Goal: Register for event/course

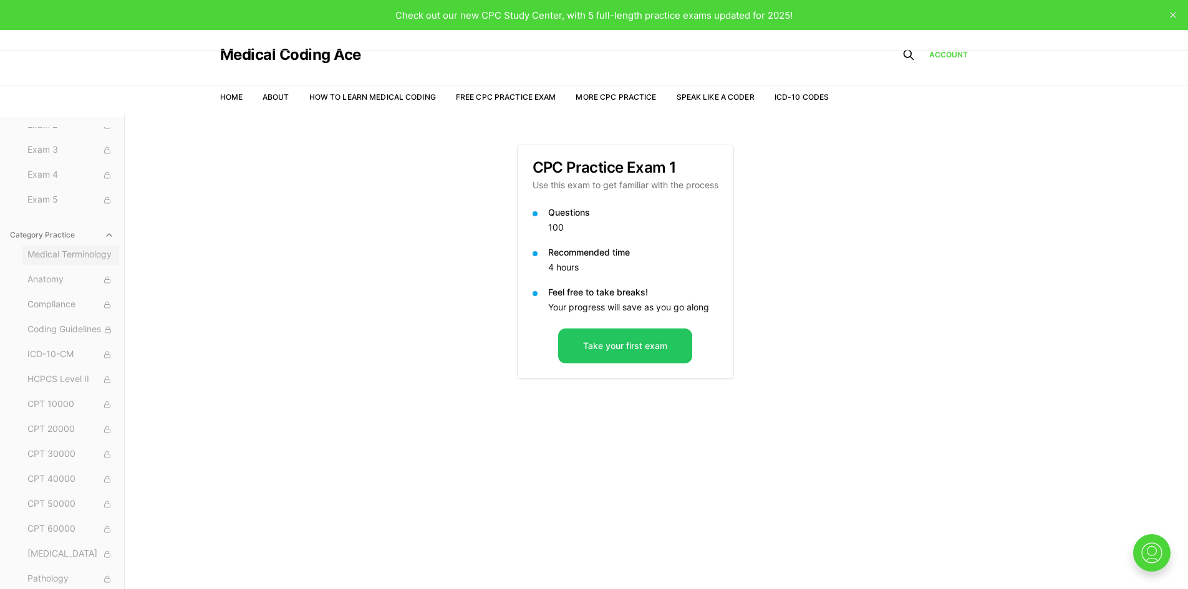
scroll to position [62, 0]
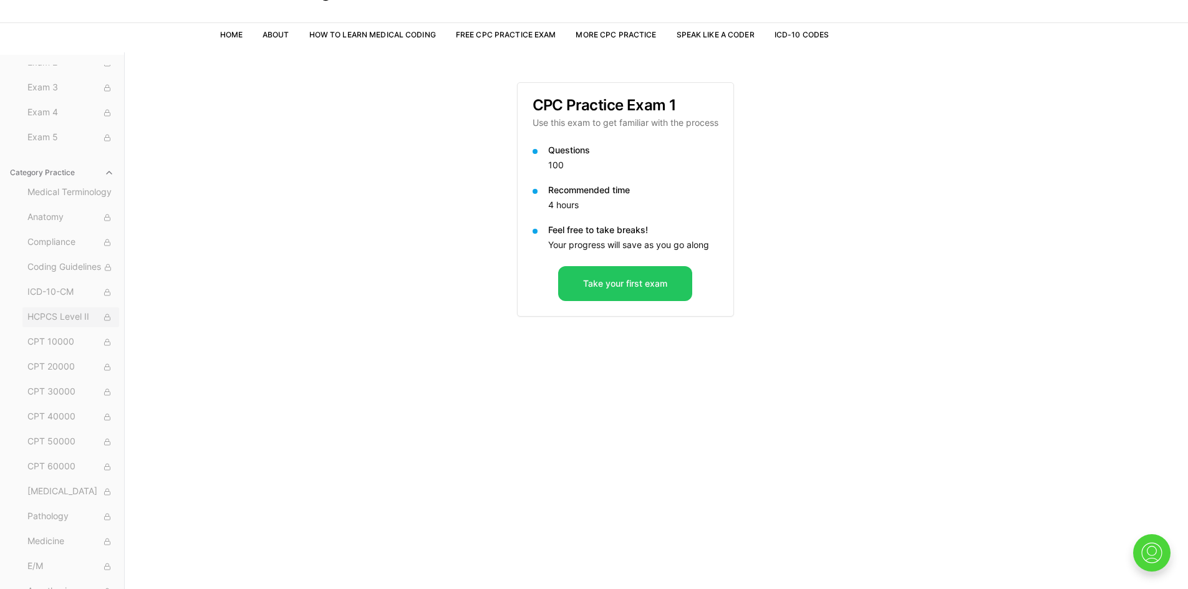
click at [62, 312] on span "HCPCS Level II" at bounding box center [70, 318] width 87 height 14
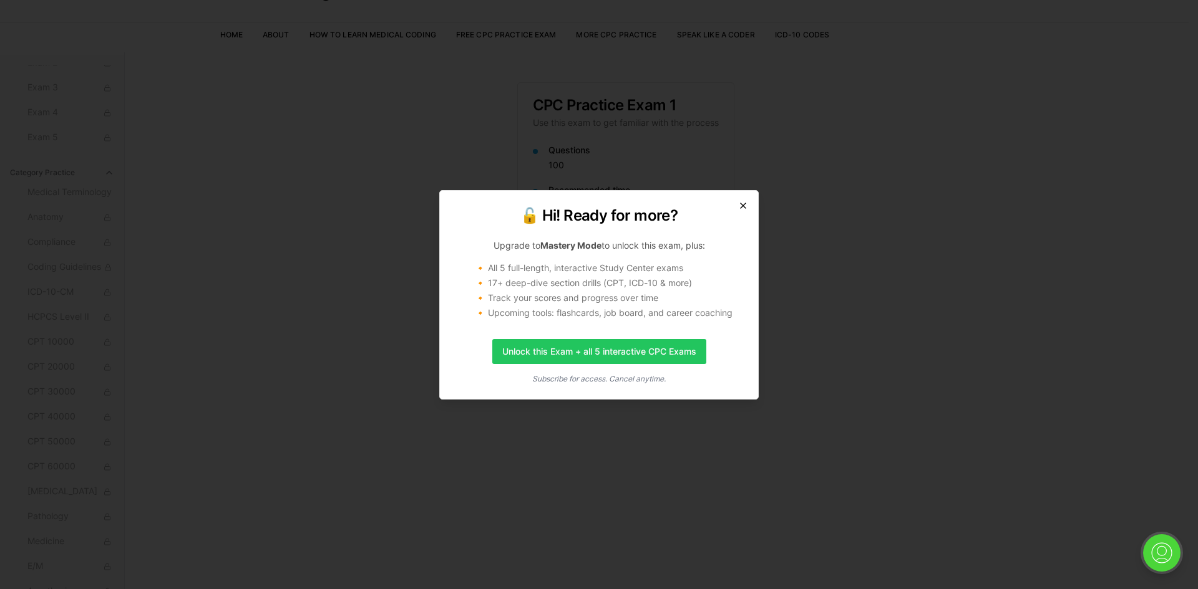
click at [744, 206] on icon "button" at bounding box center [742, 205] width 5 height 5
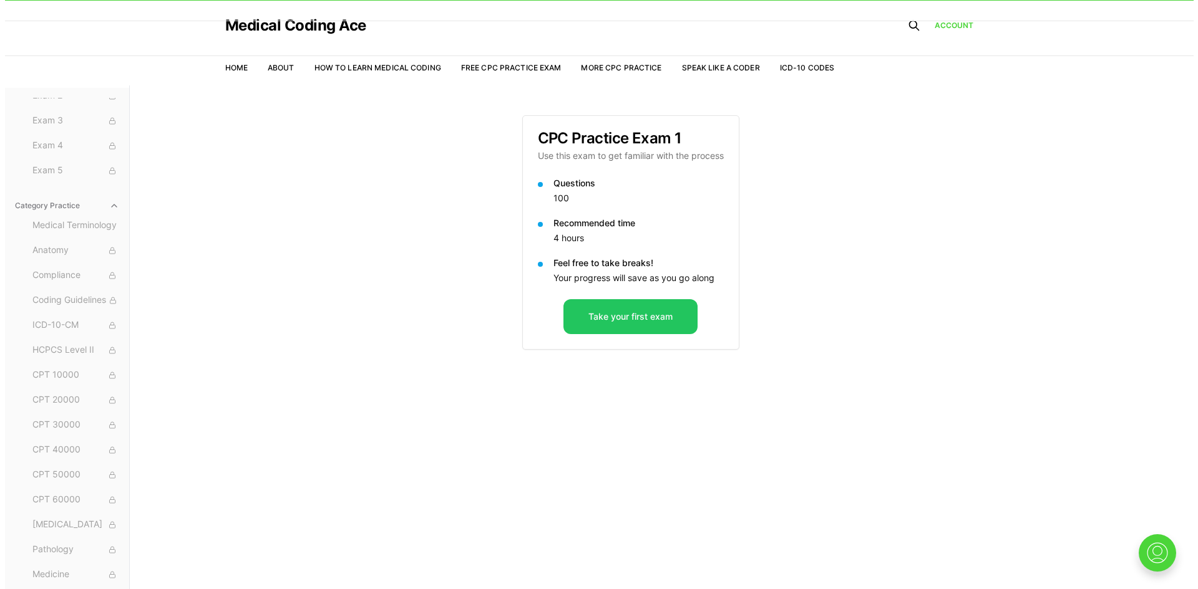
scroll to position [0, 0]
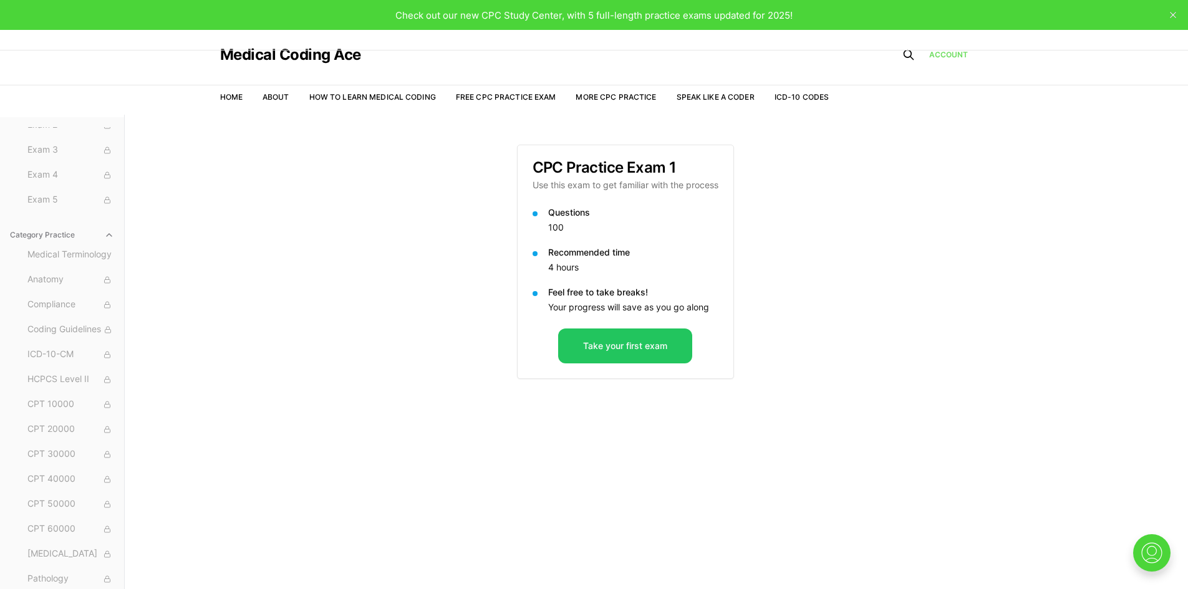
click at [954, 53] on link "Account" at bounding box center [948, 54] width 39 height 11
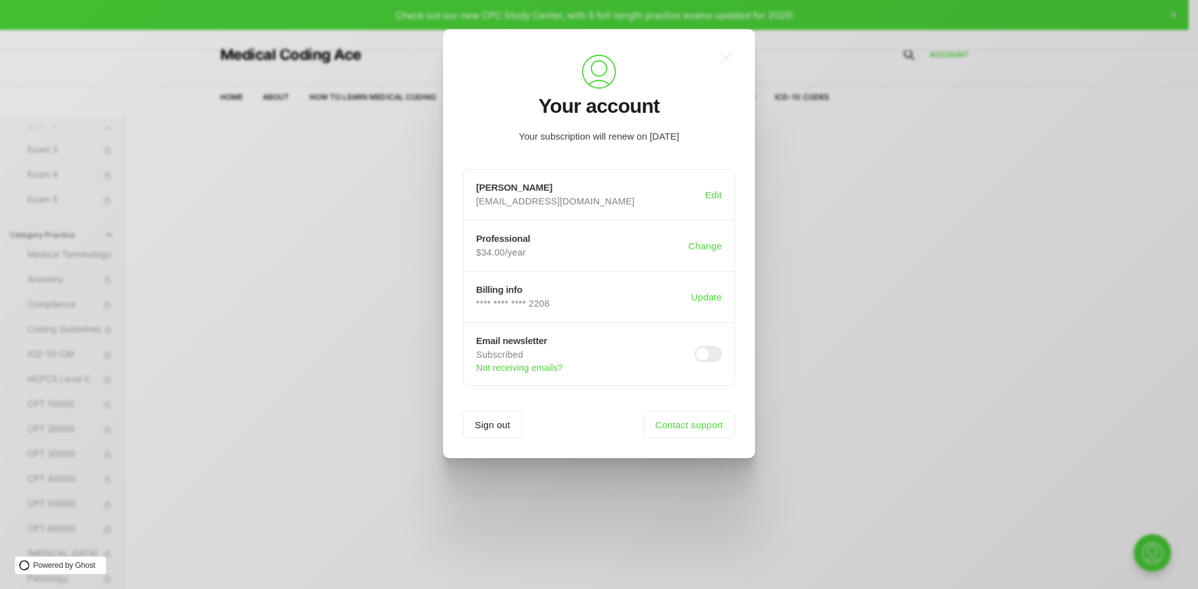
click at [842, 413] on div ".a{fill:none;stroke:currentColor;stroke-linecap:round;stroke-linejoin:round;str…" at bounding box center [608, 294] width 1216 height 589
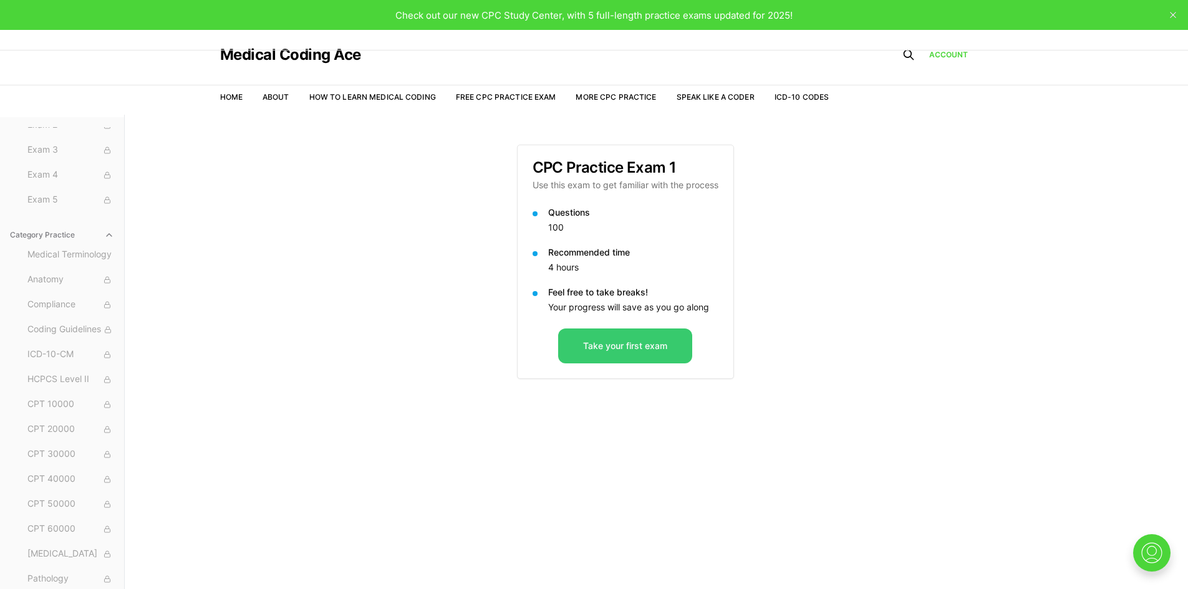
click at [641, 349] on button "Take your first exam" at bounding box center [625, 346] width 134 height 35
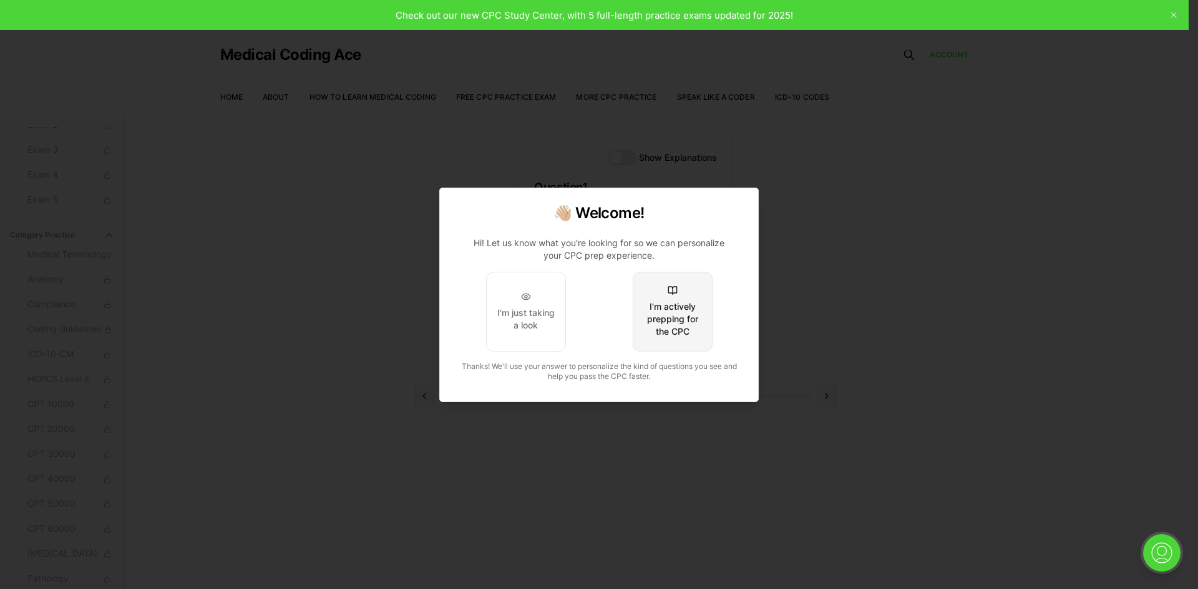
click at [664, 332] on div "I'm actively prepping for the CPC" at bounding box center [672, 319] width 59 height 37
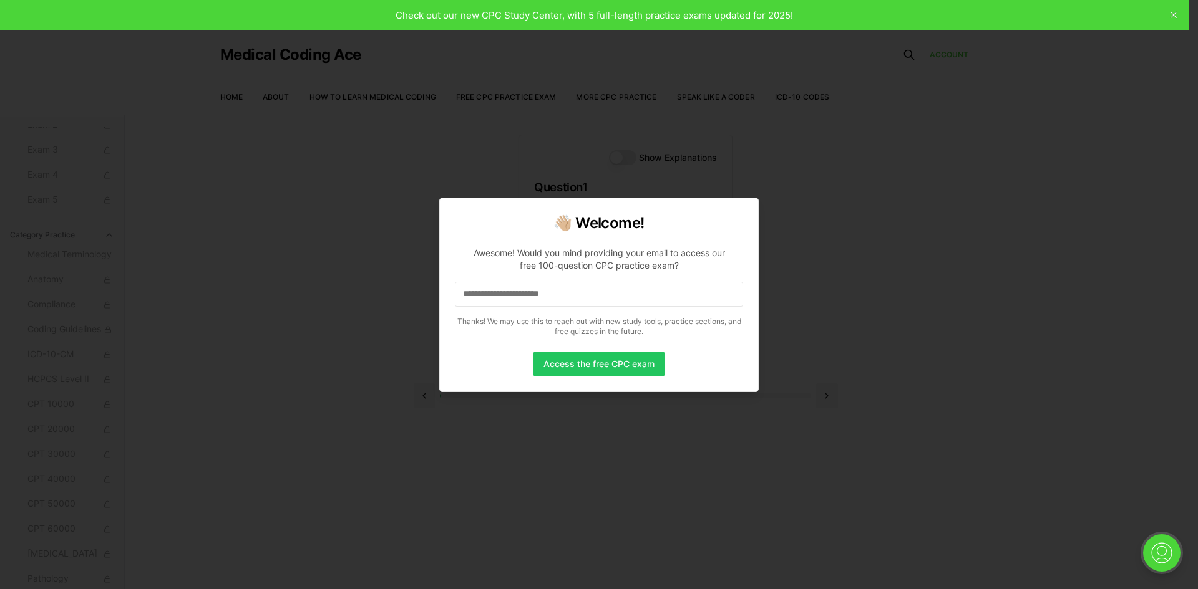
click at [626, 293] on input at bounding box center [599, 294] width 288 height 25
click at [611, 362] on button "Access the free CPC exam" at bounding box center [598, 364] width 131 height 25
click at [606, 369] on button "Access the free CPC exam" at bounding box center [598, 364] width 131 height 25
click at [606, 357] on button "Access the free CPC exam" at bounding box center [598, 364] width 131 height 25
click at [594, 288] on input "**********" at bounding box center [599, 294] width 288 height 25
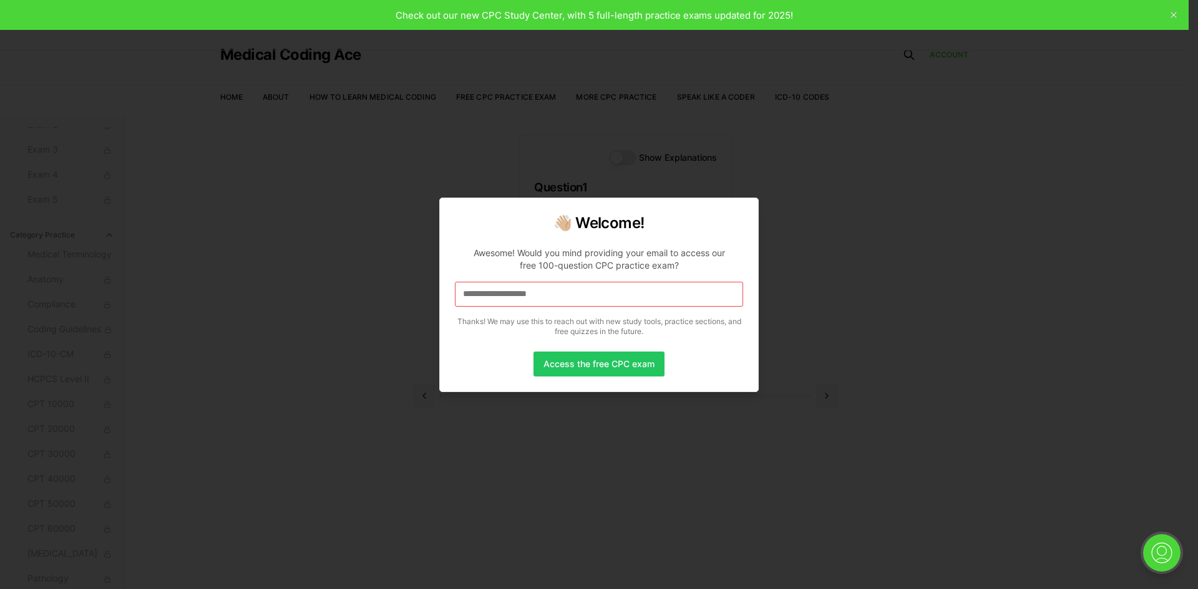
click at [594, 288] on input "**********" at bounding box center [599, 294] width 288 height 25
click at [596, 363] on button "Access the free CPC exam" at bounding box center [598, 364] width 131 height 25
click at [596, 369] on button "Access the free CPC exam" at bounding box center [598, 364] width 131 height 25
click at [583, 329] on p "Thanks! We may use this to reach out with new study tools, practice sections, a…" at bounding box center [599, 327] width 288 height 20
click at [728, 223] on h2 "👋🏼 Welcome!" at bounding box center [599, 223] width 288 height 20
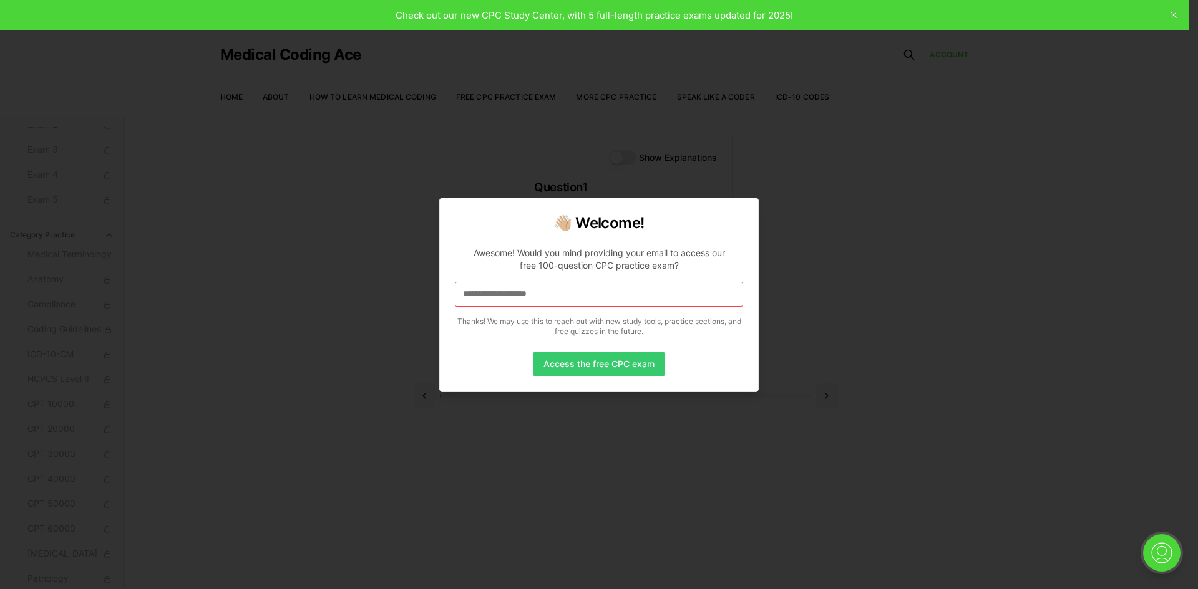
click at [641, 363] on button "Access the free CPC exam" at bounding box center [598, 364] width 131 height 25
click at [1158, 553] on div at bounding box center [599, 294] width 1198 height 589
click at [515, 15] on div at bounding box center [599, 294] width 1198 height 589
click at [593, 16] on div at bounding box center [599, 294] width 1198 height 589
click at [639, 16] on div at bounding box center [599, 294] width 1198 height 589
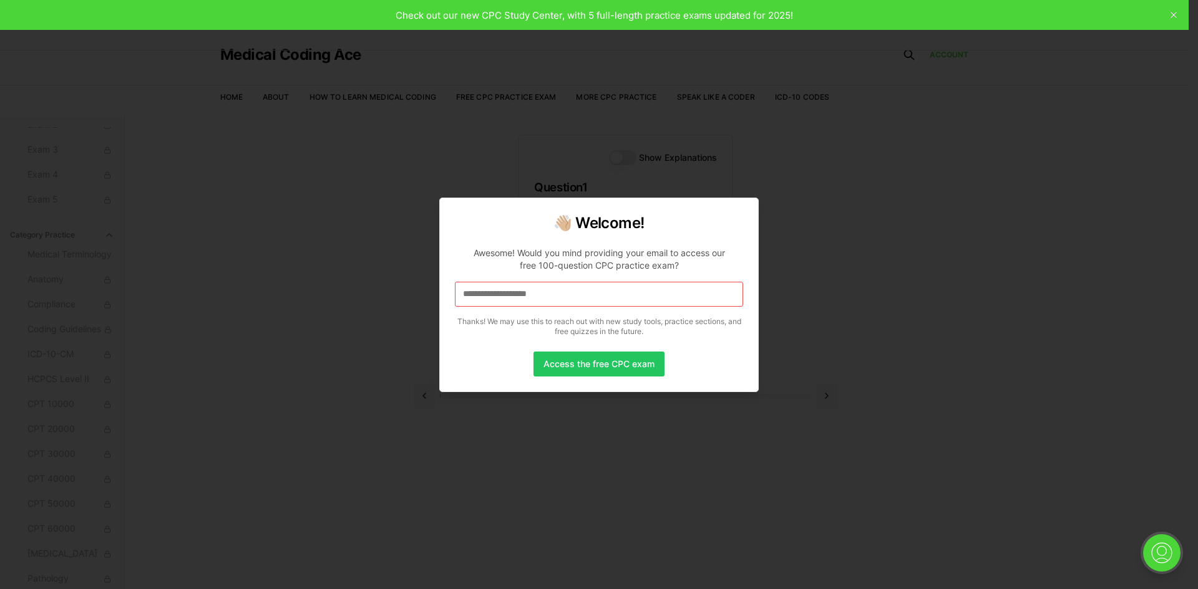
click at [600, 167] on div at bounding box center [599, 294] width 1198 height 589
click at [358, 409] on div at bounding box center [599, 294] width 1198 height 589
click at [603, 294] on input "**********" at bounding box center [599, 294] width 288 height 25
drag, startPoint x: 603, startPoint y: 294, endPoint x: 441, endPoint y: 300, distance: 162.3
click at [441, 300] on div "**********" at bounding box center [598, 295] width 319 height 195
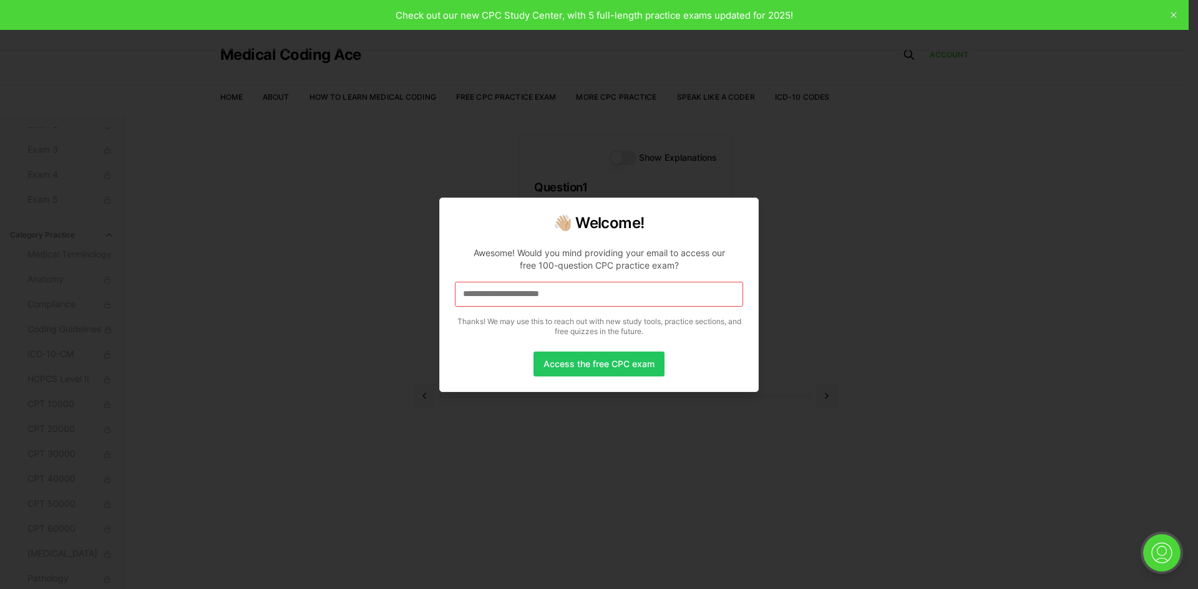
click at [566, 298] on input at bounding box center [599, 294] width 288 height 25
click at [561, 291] on input "*" at bounding box center [599, 294] width 288 height 25
click at [561, 291] on input at bounding box center [599, 294] width 288 height 25
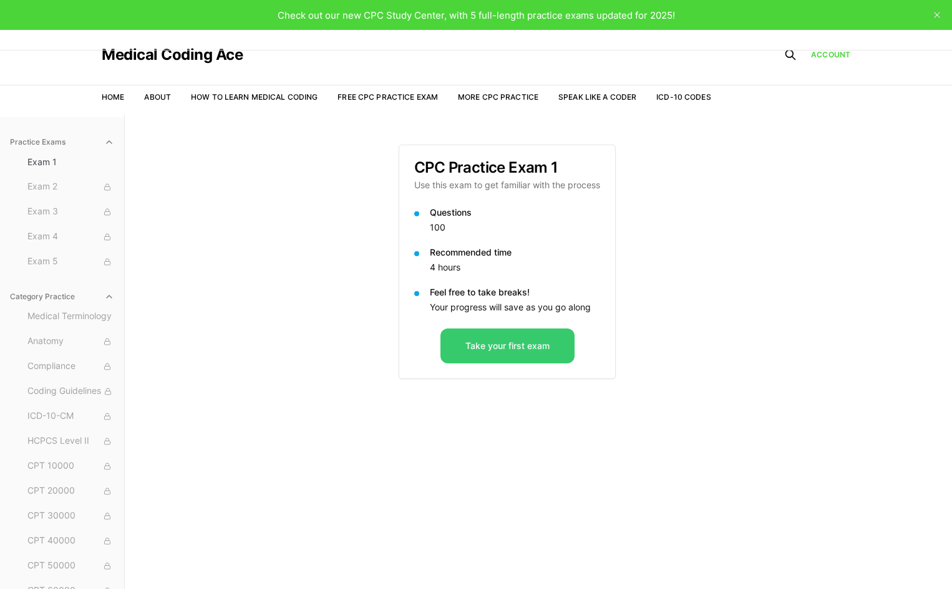
click at [484, 341] on button "Take your first exam" at bounding box center [507, 346] width 134 height 35
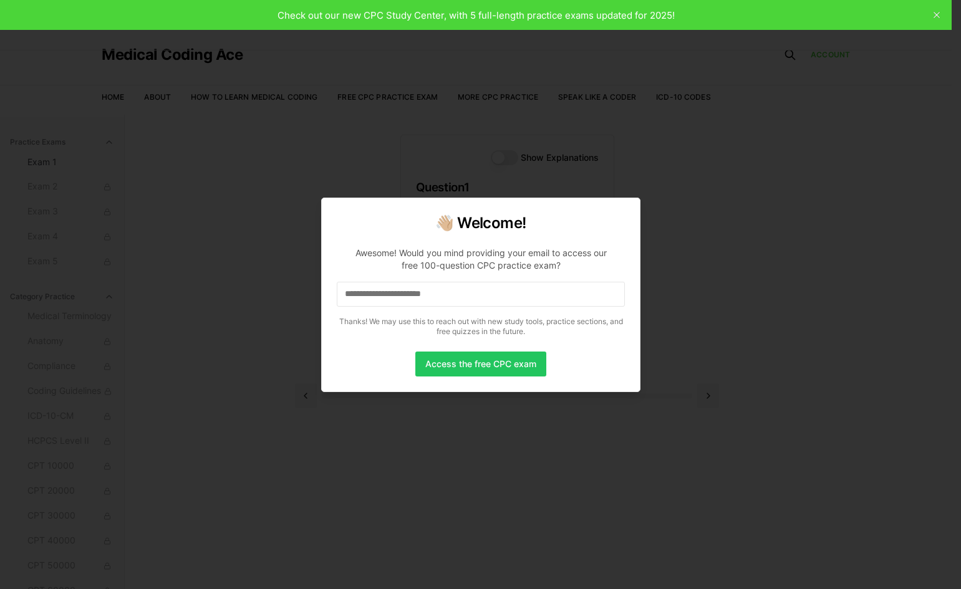
click at [488, 296] on input at bounding box center [481, 294] width 288 height 25
click at [486, 364] on button "Access the free CPC exam" at bounding box center [480, 364] width 131 height 25
click at [937, 14] on div at bounding box center [480, 294] width 961 height 589
click at [936, 16] on div at bounding box center [480, 294] width 961 height 589
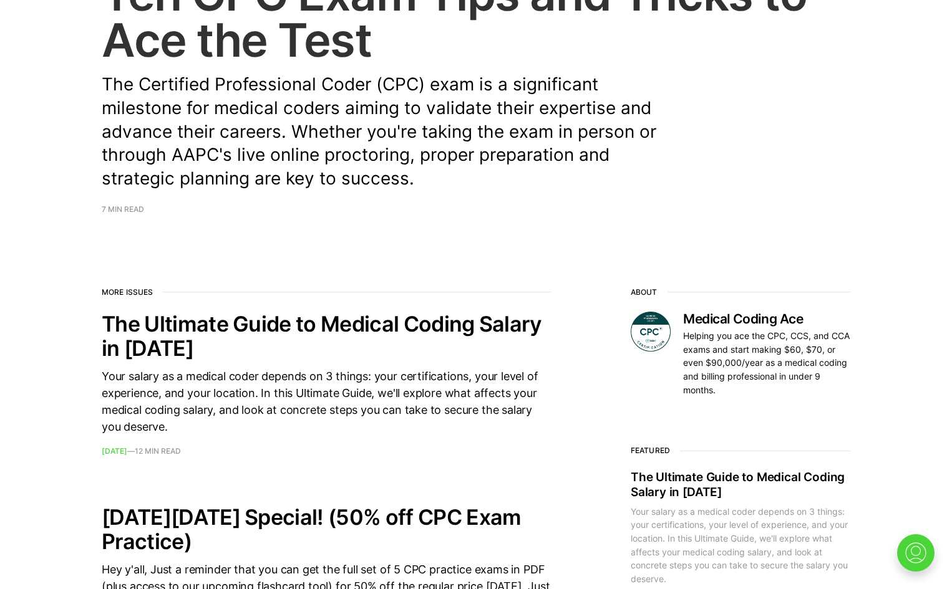
scroll to position [125, 0]
